Goal: Information Seeking & Learning: Check status

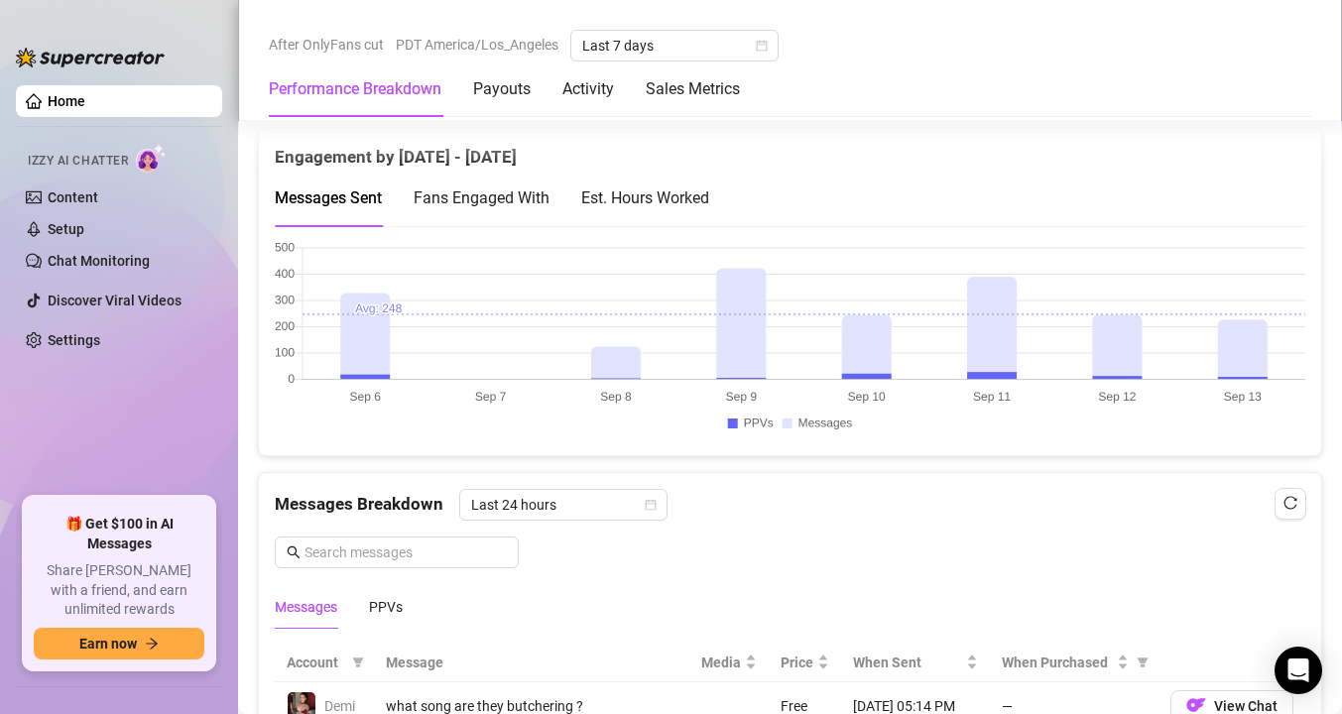
click at [648, 210] on div "Est. Hours Worked" at bounding box center [645, 198] width 128 height 57
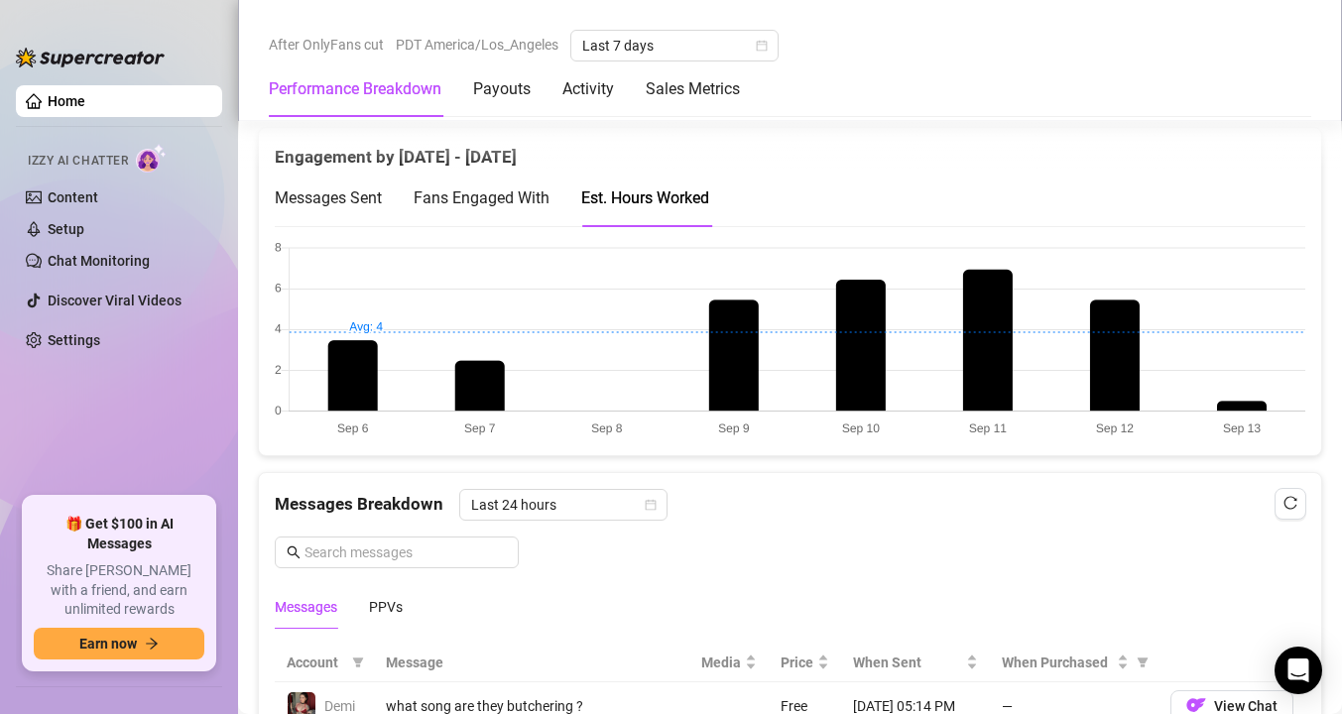
click at [535, 196] on span "Fans Engaged With" at bounding box center [482, 197] width 136 height 19
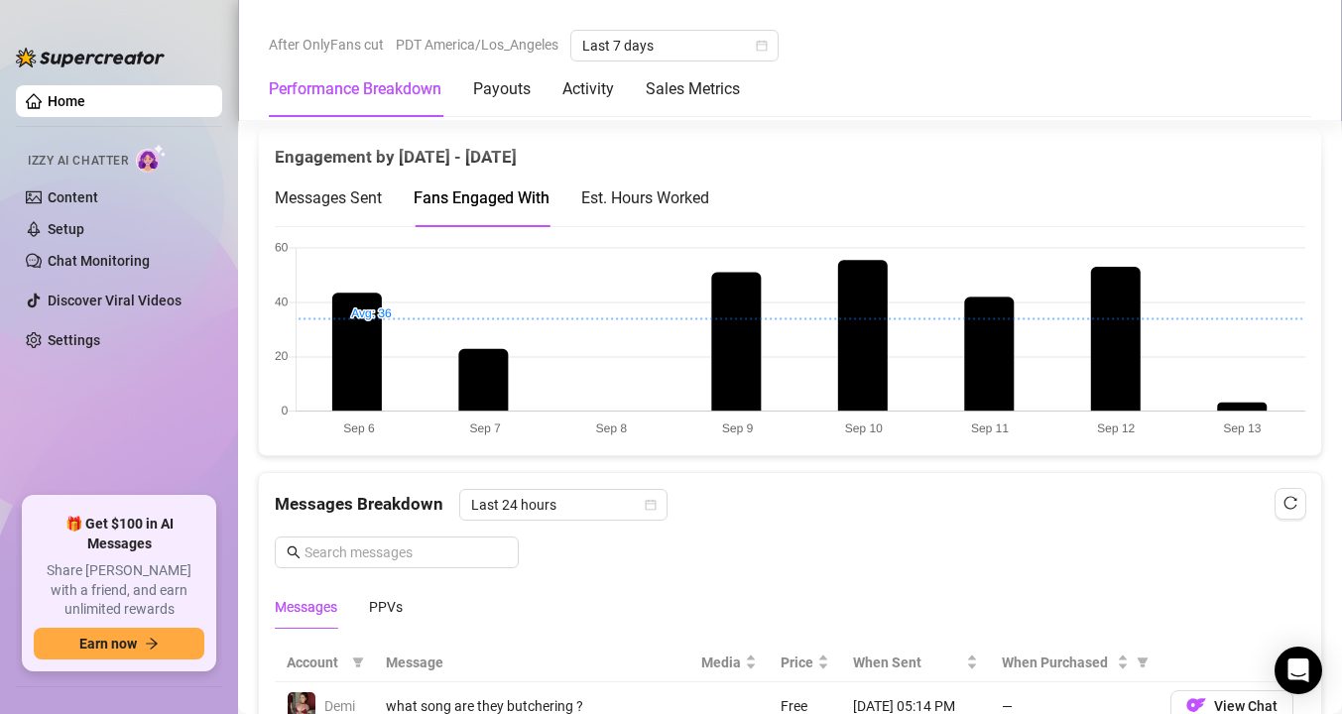
click at [654, 179] on div "Est. Hours Worked" at bounding box center [645, 198] width 128 height 57
click at [663, 186] on div "Est. Hours Worked" at bounding box center [645, 197] width 128 height 25
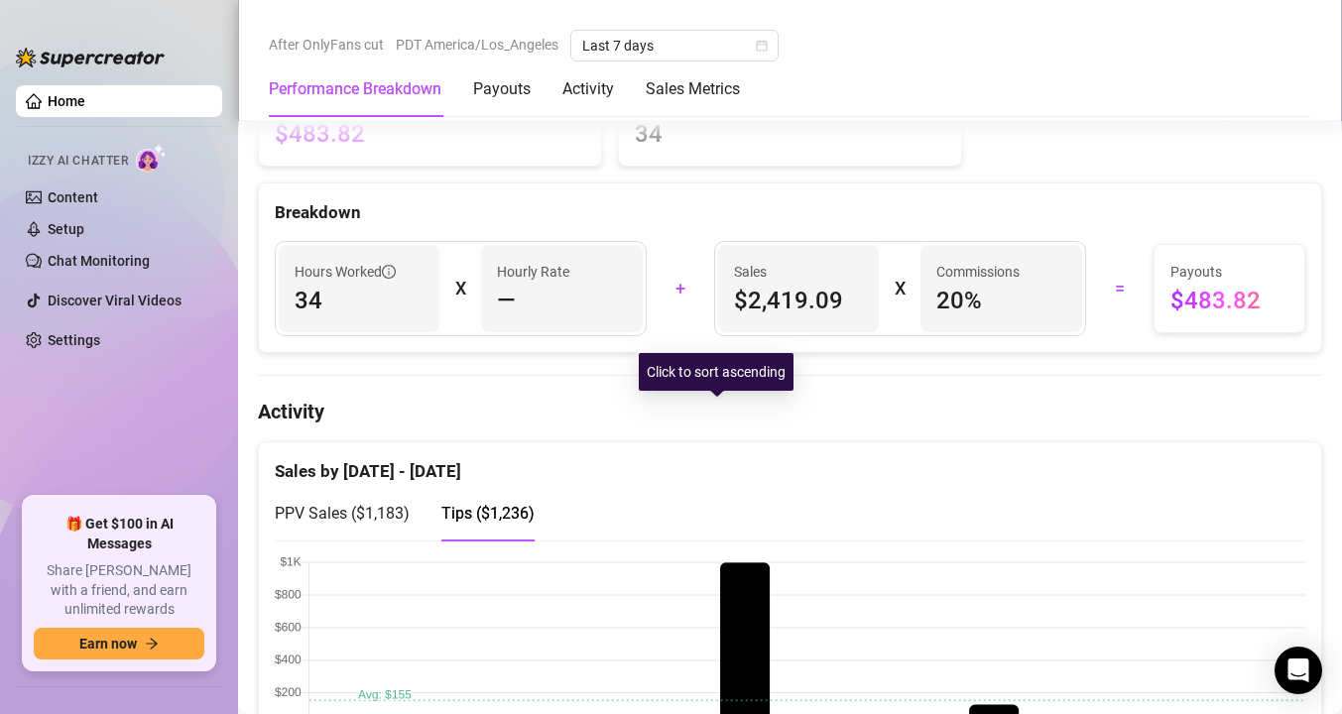
scroll to position [791, 0]
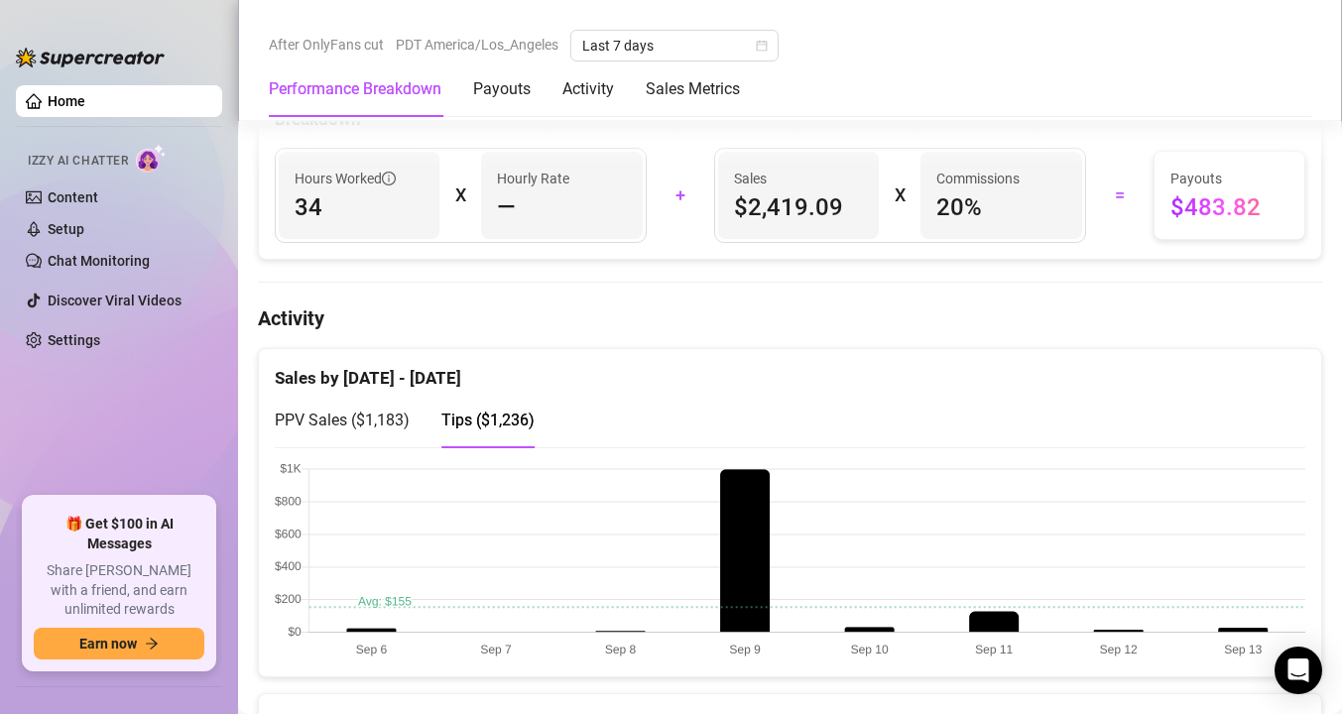
click at [387, 436] on div "PPV Sales ( $1,183 )" at bounding box center [342, 420] width 135 height 57
click at [512, 421] on span "Tips ( $1,236 )" at bounding box center [487, 420] width 93 height 19
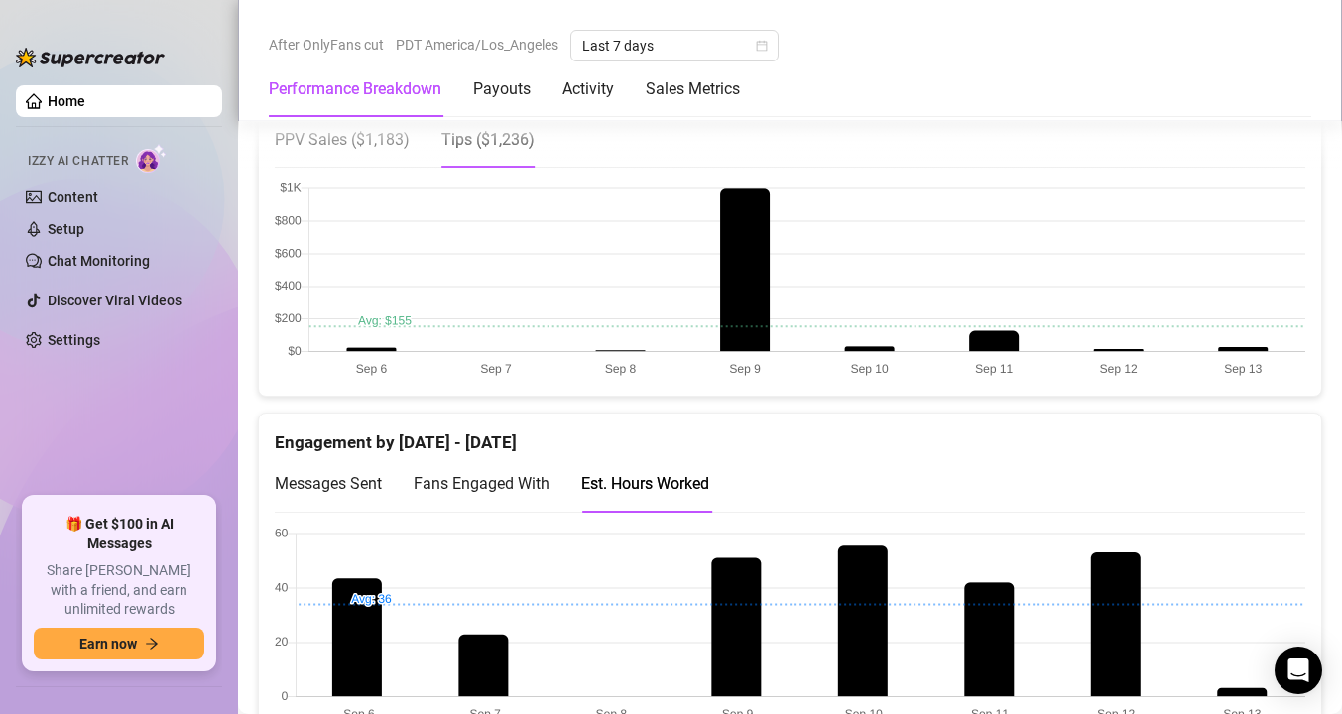
scroll to position [1189, 0]
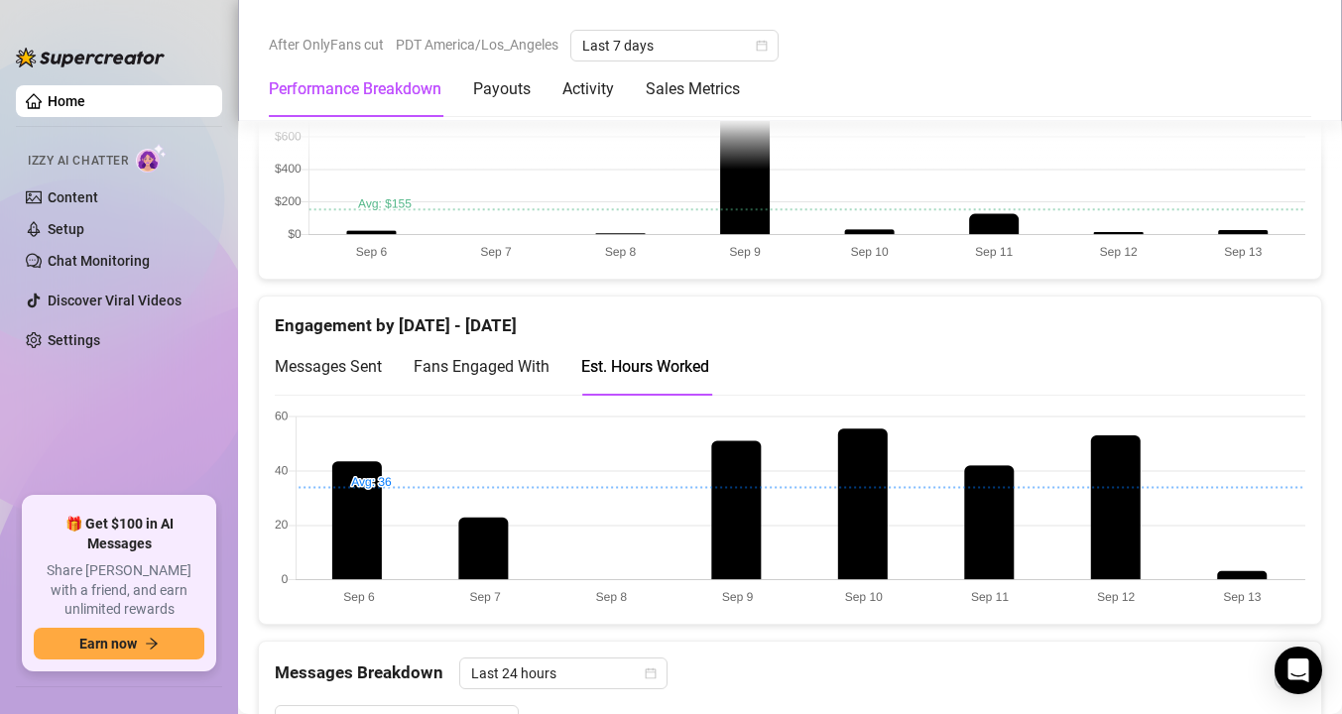
click at [534, 365] on span "Fans Engaged With" at bounding box center [482, 366] width 136 height 19
click at [665, 377] on div "Est. Hours Worked" at bounding box center [645, 366] width 128 height 25
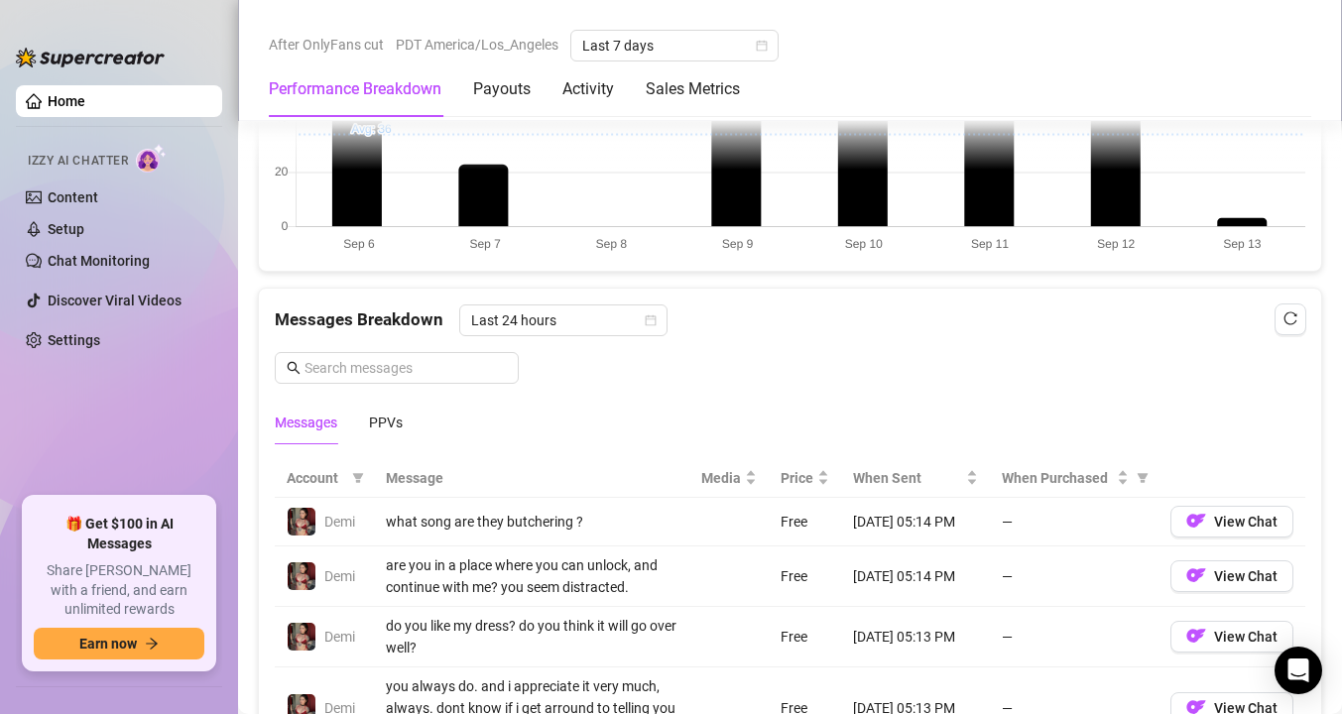
scroll to position [900, 0]
